Goal: Check status: Check status

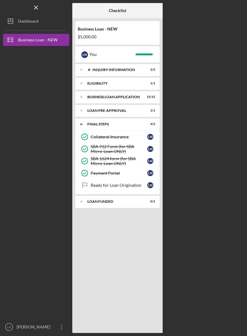
click at [139, 69] on div "INQUIRY INFORMATION" at bounding box center [117, 70] width 48 height 4
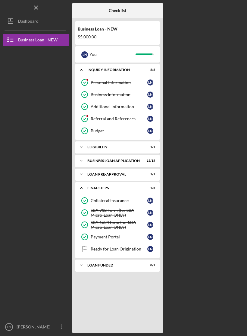
click at [140, 266] on div "LOAN FUNDED" at bounding box center [114, 265] width 53 height 4
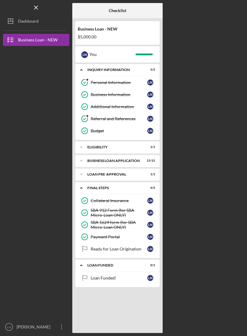
click at [98, 278] on div "Loan Funded!" at bounding box center [119, 277] width 57 height 5
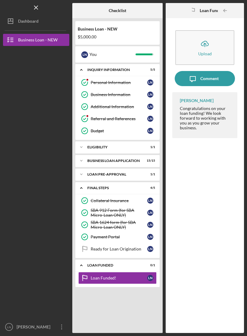
click at [150, 250] on div "L N" at bounding box center [151, 249] width 6 height 6
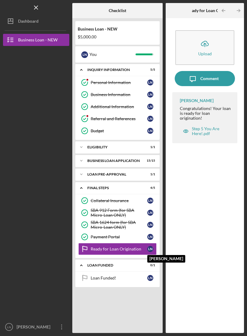
click at [37, 7] on icon "Icon/Menu Close" at bounding box center [37, 8] width 14 height 14
